Goal: Navigation & Orientation: Go to known website

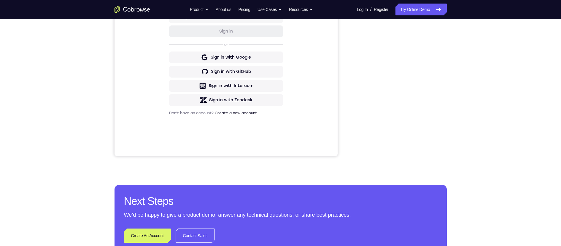
scroll to position [74, 0]
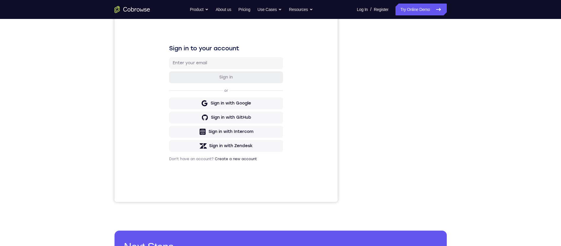
drag, startPoint x: 405, startPoint y: 140, endPoint x: 348, endPoint y: 133, distance: 57.0
click at [348, 133] on div "Your Support Agent Your Customer Web iOS Android" at bounding box center [280, 92] width 332 height 219
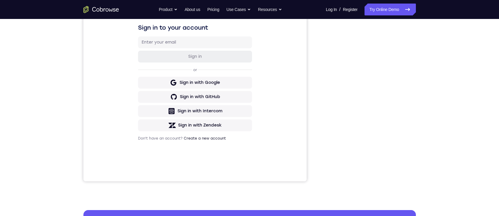
scroll to position [95, 0]
click at [310, 81] on div "Your Support Agent Your Customer Web iOS Android" at bounding box center [249, 71] width 332 height 219
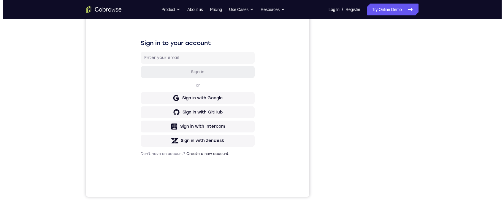
scroll to position [0, 0]
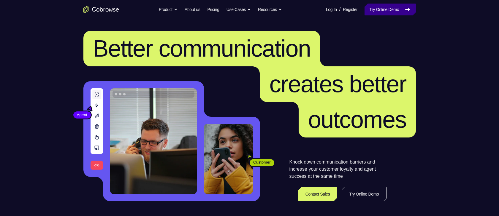
click at [394, 12] on link "Try Online Demo" at bounding box center [389, 10] width 51 height 12
